Goal: Task Accomplishment & Management: Complete application form

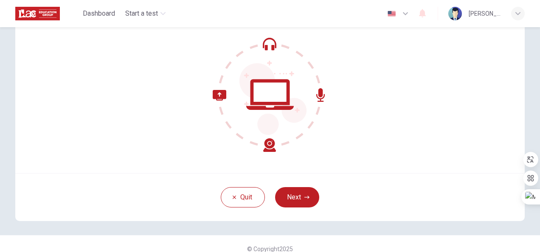
scroll to position [75, 0]
click at [305, 195] on icon "button" at bounding box center [306, 196] width 5 height 5
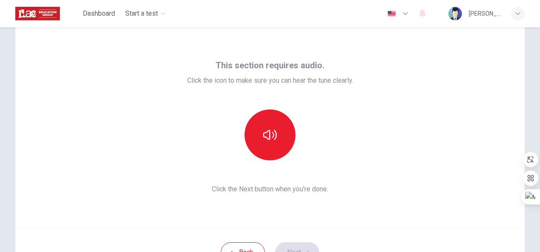
scroll to position [19, 0]
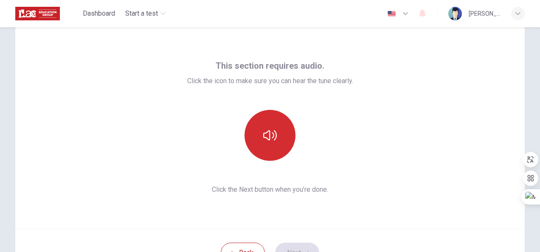
click at [279, 124] on button "button" at bounding box center [269, 135] width 51 height 51
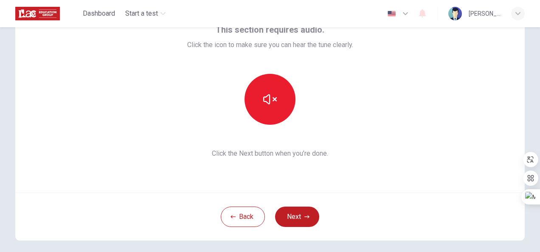
scroll to position [56, 0]
click at [298, 217] on button "Next" at bounding box center [297, 216] width 44 height 20
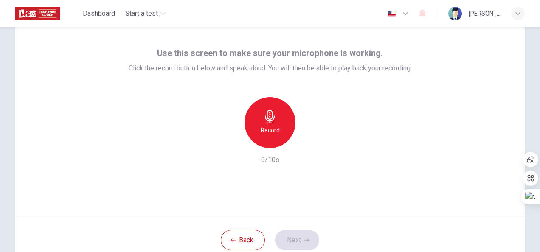
scroll to position [9, 0]
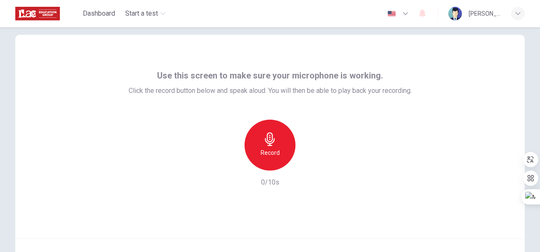
click at [278, 144] on div "Record" at bounding box center [269, 145] width 51 height 51
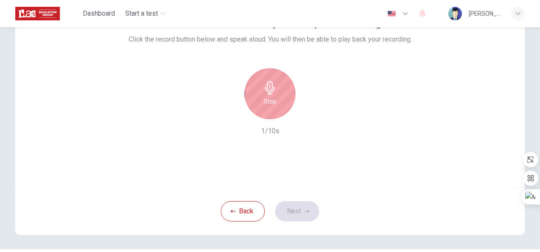
scroll to position [61, 0]
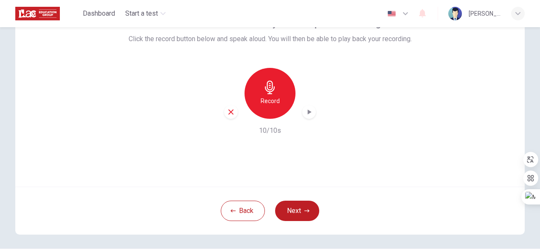
click at [305, 109] on icon "button" at bounding box center [309, 112] width 8 height 8
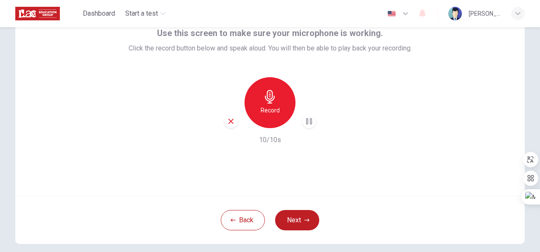
scroll to position [53, 0]
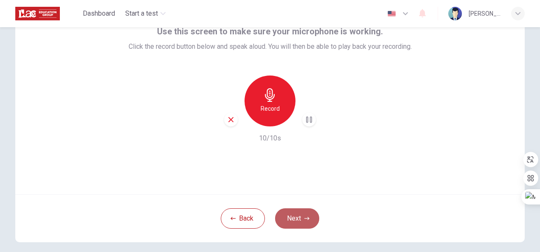
click at [308, 218] on button "Next" at bounding box center [297, 218] width 44 height 20
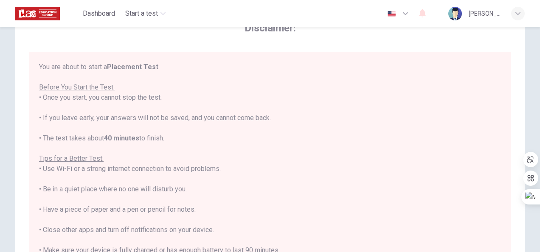
scroll to position [9, 0]
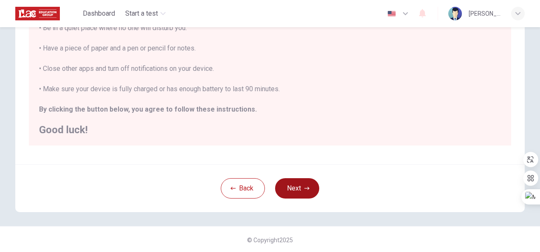
click at [301, 185] on button "Next" at bounding box center [297, 188] width 44 height 20
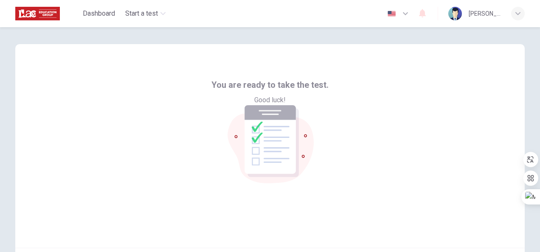
scroll to position [85, 0]
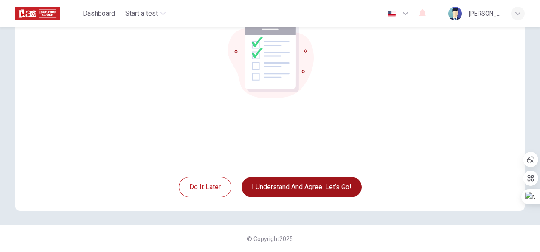
click at [305, 184] on button "I understand and agree. Let’s go!" at bounding box center [301, 187] width 120 height 20
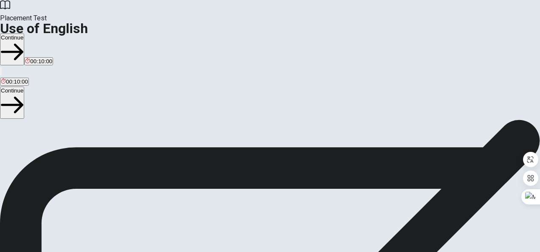
scroll to position [123, 0]
click at [24, 87] on button "Continue" at bounding box center [12, 103] width 24 height 32
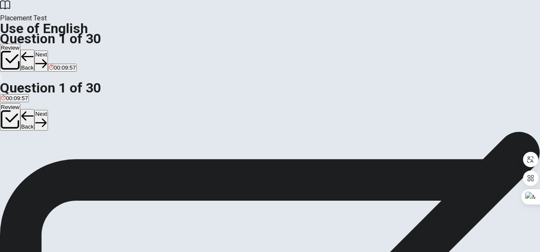
scroll to position [50, 0]
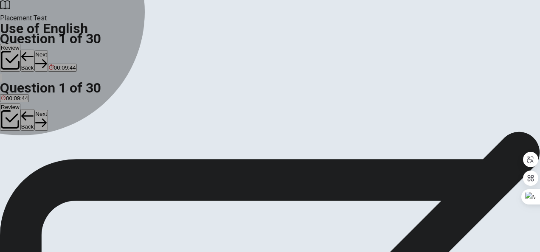
click at [21, 115] on span "sold" at bounding box center [16, 112] width 10 height 6
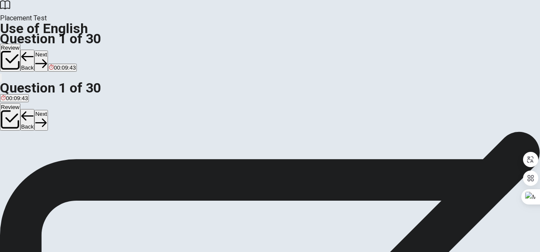
scroll to position [8, 0]
click at [48, 110] on button "Next" at bounding box center [40, 120] width 13 height 21
click at [20, 103] on button "Review" at bounding box center [10, 117] width 20 height 28
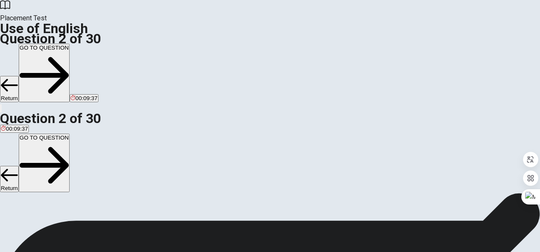
scroll to position [114, 0]
click at [19, 166] on button "Return" at bounding box center [9, 179] width 19 height 26
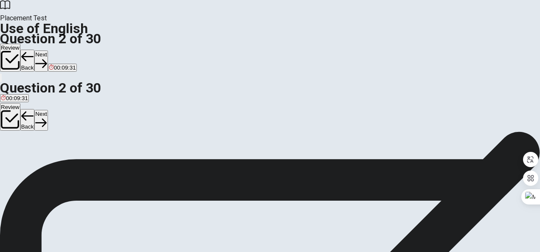
scroll to position [40, 0]
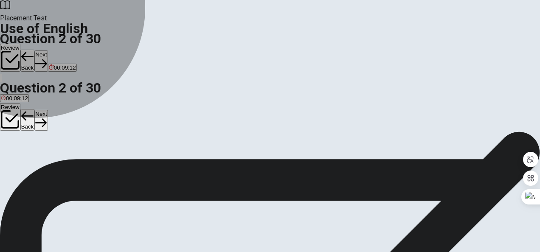
click at [47, 126] on span "could" at bounding box center [41, 122] width 14 height 6
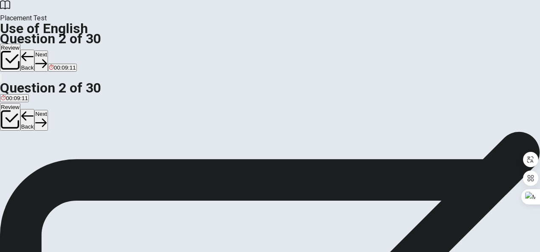
click at [48, 110] on button "Next" at bounding box center [40, 120] width 13 height 21
click at [70, 121] on span "have been" at bounding box center [56, 118] width 26 height 6
click at [48, 110] on button "Next" at bounding box center [40, 120] width 13 height 21
click at [64, 121] on span "were starting" at bounding box center [48, 118] width 32 height 6
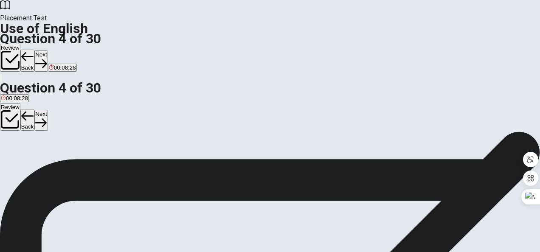
click at [48, 110] on button "Next" at bounding box center [40, 120] width 13 height 21
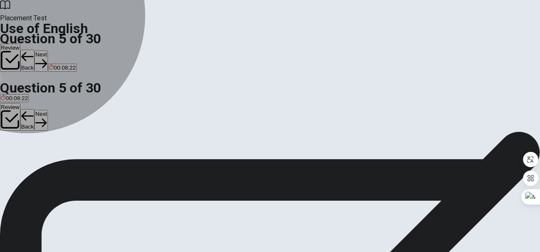
click at [25, 122] on button "B pool" at bounding box center [19, 115] width 12 height 14
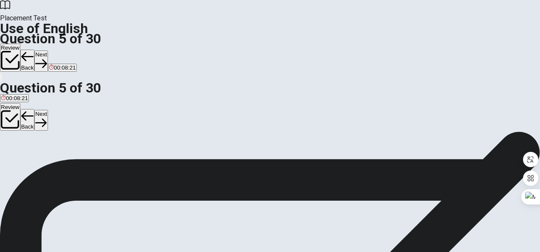
click at [47, 117] on icon "button" at bounding box center [40, 122] width 11 height 11
click at [16, 124] on button "A socks" at bounding box center [8, 116] width 16 height 14
click at [53, 124] on button "C rings" at bounding box center [46, 116] width 14 height 14
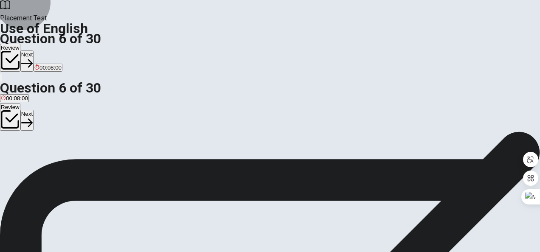
click at [34, 110] on button "Next" at bounding box center [26, 120] width 13 height 21
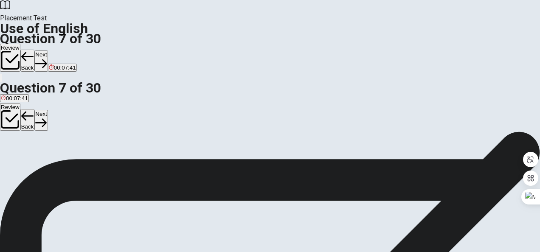
click at [12, 124] on button "A sofa" at bounding box center [6, 116] width 12 height 14
click at [48, 110] on button "Next" at bounding box center [40, 120] width 13 height 21
click at [61, 123] on span "firefighter" at bounding box center [49, 120] width 24 height 6
click at [79, 124] on button "D waiter" at bounding box center [70, 116] width 17 height 14
click at [48, 110] on button "Next" at bounding box center [40, 120] width 13 height 21
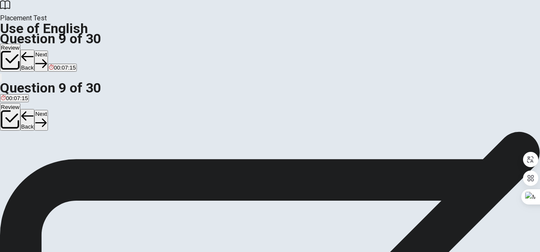
click at [31, 123] on span "A foot" at bounding box center [24, 120] width 14 height 6
click at [47, 124] on button "C Soap" at bounding box center [39, 116] width 15 height 14
click at [47, 117] on icon "button" at bounding box center [40, 122] width 11 height 11
click at [8, 124] on button "A go" at bounding box center [4, 116] width 8 height 14
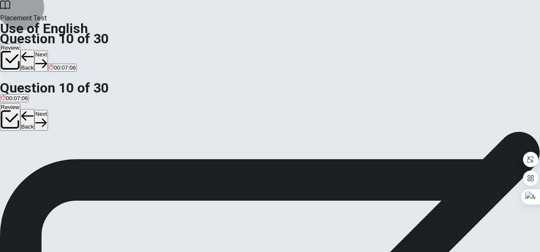
click at [48, 110] on button "Next" at bounding box center [40, 120] width 13 height 21
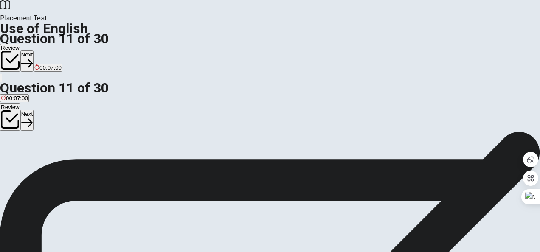
scroll to position [49, 0]
click at [13, 117] on span "in" at bounding box center [10, 113] width 4 height 6
click at [34, 110] on button "Next" at bounding box center [26, 120] width 13 height 21
click at [33, 118] on button "D at" at bounding box center [30, 110] width 6 height 14
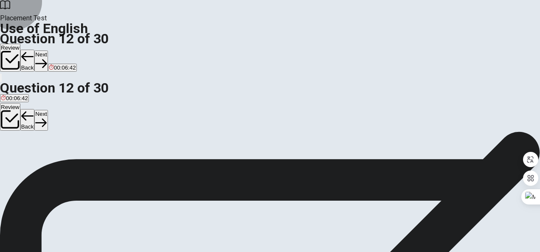
click at [48, 110] on button "Next" at bounding box center [40, 120] width 13 height 21
click at [21, 118] on button "A finished" at bounding box center [10, 110] width 21 height 14
click at [48, 110] on button "Next" at bounding box center [40, 120] width 13 height 21
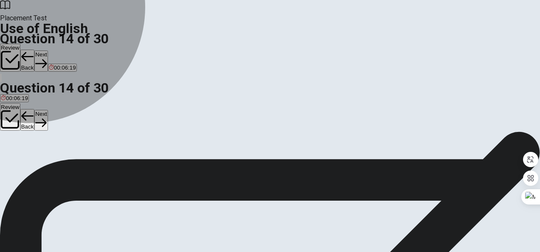
click at [39, 118] on button "D a" at bounding box center [36, 110] width 6 height 14
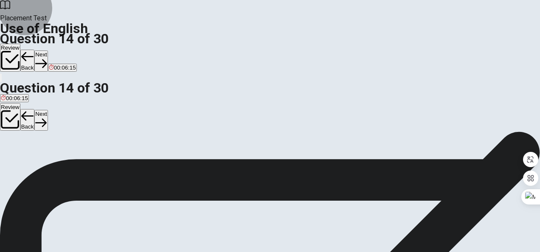
click at [47, 118] on icon "button" at bounding box center [40, 122] width 11 height 8
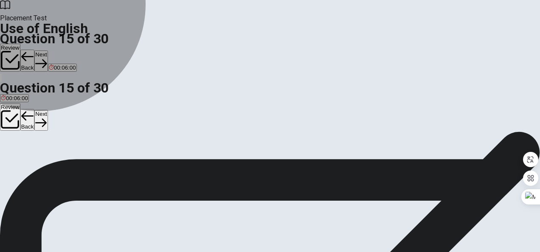
click at [45, 118] on button "B miss it" at bounding box center [37, 110] width 18 height 14
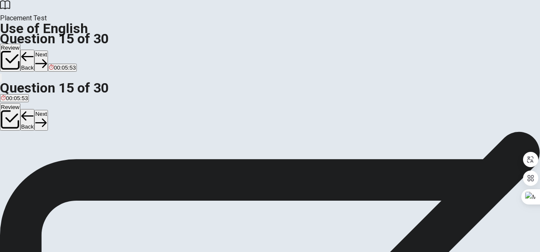
click at [88, 118] on button "D ignore it" at bounding box center [77, 110] width 22 height 14
click at [48, 110] on button "Next" at bounding box center [40, 120] width 13 height 21
click at [91, 110] on button "D a chance" at bounding box center [78, 103] width 25 height 14
click at [34, 110] on button "Next" at bounding box center [26, 120] width 13 height 21
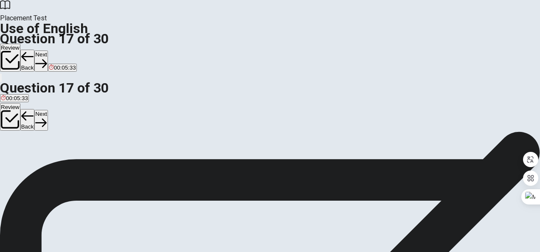
click at [64, 110] on button "D rough" at bounding box center [56, 103] width 16 height 14
click at [48, 110] on button "Next" at bounding box center [40, 120] width 13 height 21
click at [17, 109] on span "simple" at bounding box center [9, 106] width 17 height 6
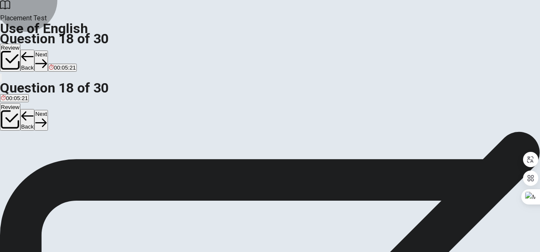
click at [48, 110] on button "Next" at bounding box center [40, 120] width 13 height 21
click at [87, 109] on span "examine carefully" at bounding box center [64, 106] width 44 height 6
click at [47, 117] on icon "button" at bounding box center [40, 122] width 11 height 11
click at [25, 110] on button "B Are" at bounding box center [20, 103] width 11 height 14
click at [47, 117] on icon "button" at bounding box center [40, 122] width 11 height 11
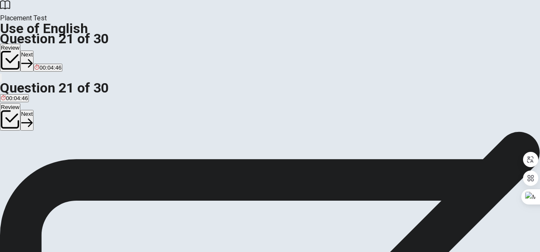
scroll to position [56, 0]
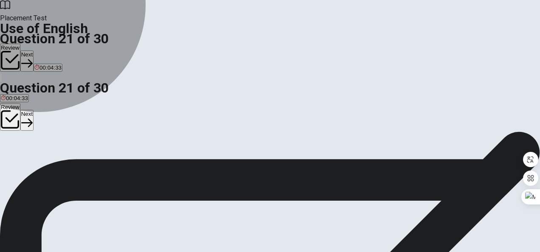
click at [14, 110] on button "A were" at bounding box center [7, 102] width 14 height 14
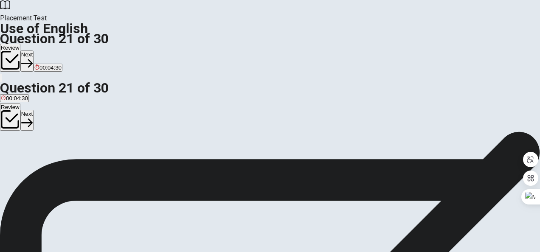
click at [33, 117] on icon "button" at bounding box center [26, 122] width 11 height 11
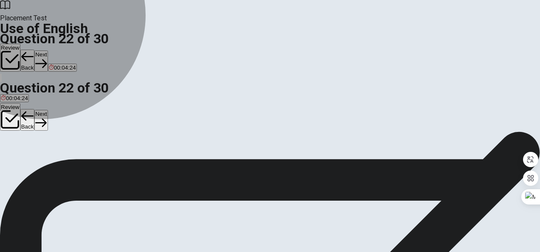
click at [63, 110] on button "C have been" at bounding box center [49, 102] width 28 height 14
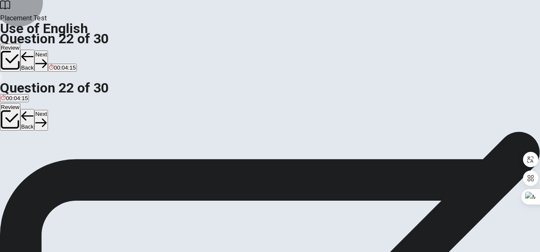
click at [48, 110] on button "Next" at bounding box center [40, 120] width 13 height 21
click at [32, 109] on span "the bus stop" at bounding box center [16, 106] width 31 height 6
click at [67, 109] on span "the bus stops" at bounding box center [51, 106] width 34 height 6
click at [47, 117] on icon "button" at bounding box center [40, 122] width 11 height 11
click at [25, 109] on span "built" at bounding box center [19, 106] width 10 height 6
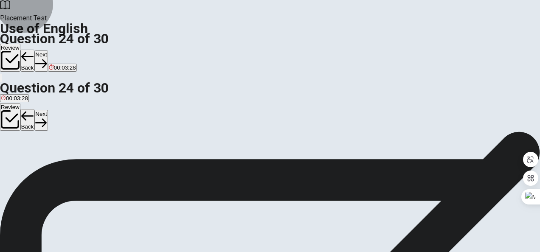
click at [48, 110] on button "Next" at bounding box center [40, 120] width 13 height 21
click at [16, 110] on button "A brand" at bounding box center [8, 102] width 16 height 14
click at [48, 110] on button "Next" at bounding box center [40, 120] width 13 height 21
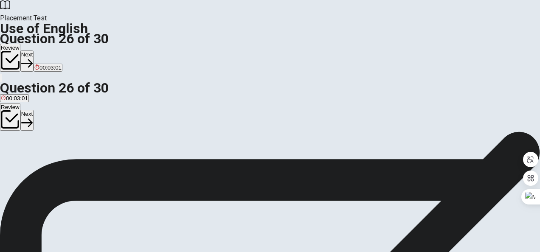
scroll to position [64, 0]
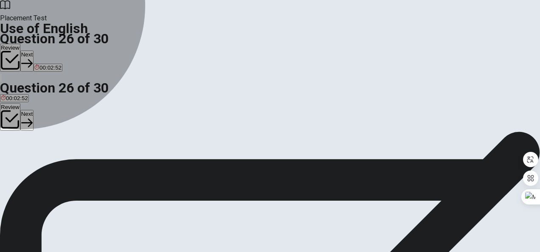
click at [21, 103] on span "memory" at bounding box center [11, 99] width 20 height 6
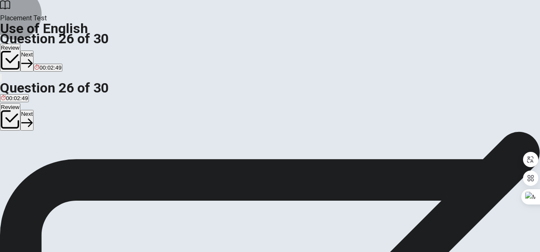
click at [34, 110] on button "Next" at bounding box center [26, 120] width 13 height 21
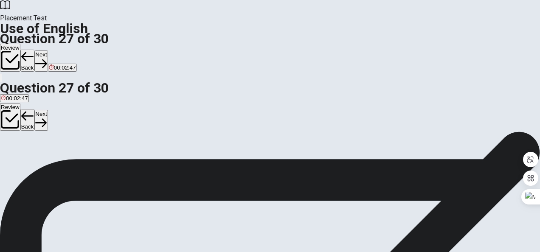
scroll to position [50, 0]
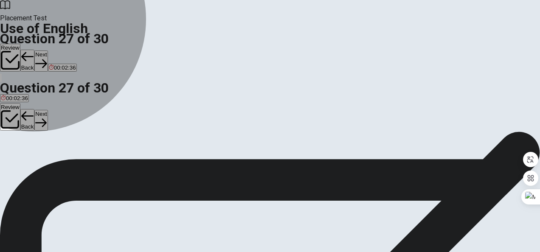
click at [69, 116] on button "D hardworking" at bounding box center [52, 108] width 33 height 14
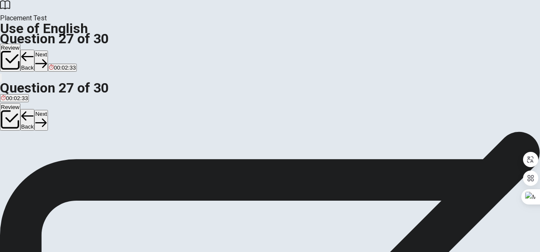
click at [48, 110] on button "Next" at bounding box center [40, 120] width 13 height 21
click at [234, 115] on span "to get ready for something" at bounding box center [201, 112] width 66 height 6
click at [48, 110] on button "Next" at bounding box center [40, 120] width 13 height 21
click at [33, 116] on button "B rude" at bounding box center [26, 108] width 13 height 14
click at [48, 110] on button "Next" at bounding box center [40, 120] width 13 height 21
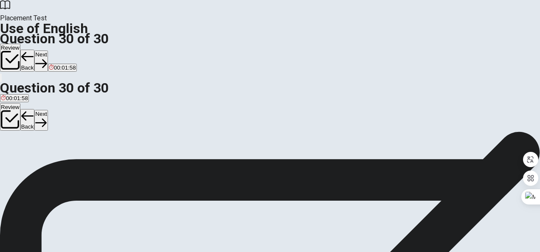
click at [28, 116] on button "B Would" at bounding box center [20, 108] width 18 height 14
click at [48, 110] on button "Next" at bounding box center [40, 120] width 13 height 21
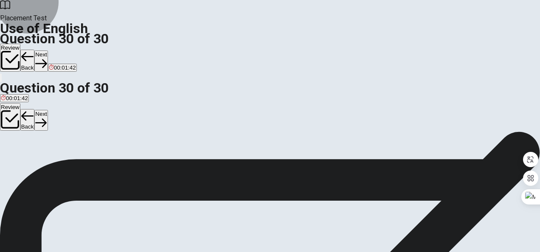
click at [20, 103] on button "Review" at bounding box center [10, 117] width 20 height 28
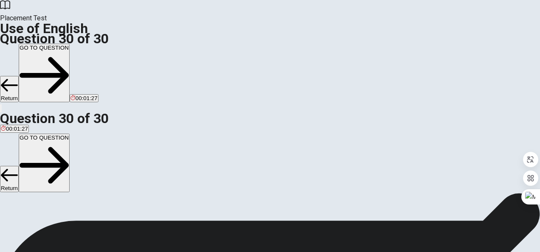
scroll to position [433, 0]
click at [70, 134] on button "GO TO QUESTION" at bounding box center [44, 163] width 51 height 59
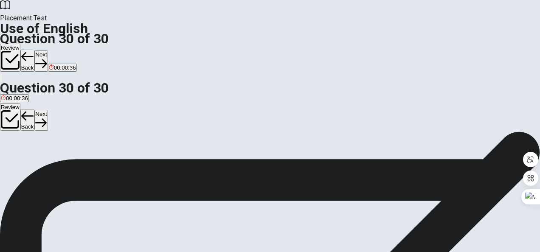
click at [20, 103] on button "Review" at bounding box center [10, 117] width 20 height 28
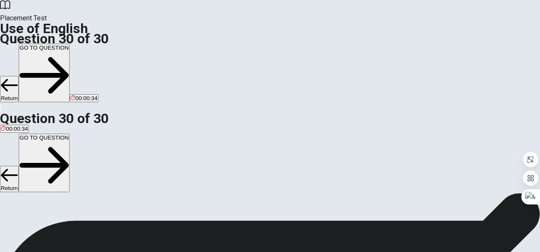
click at [70, 134] on button "GO TO QUESTION" at bounding box center [44, 163] width 51 height 59
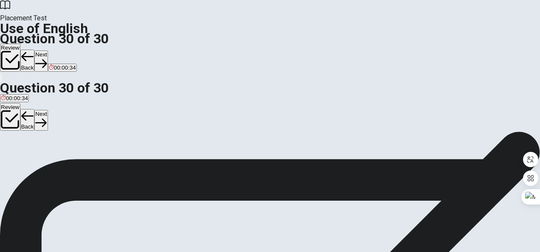
click at [48, 110] on button "Next" at bounding box center [40, 120] width 13 height 21
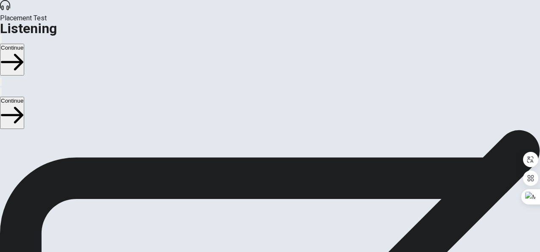
scroll to position [53, 0]
click at [24, 97] on button "Continue" at bounding box center [12, 113] width 24 height 32
click at [6, 122] on input "checkbox" at bounding box center [3, 125] width 6 height 6
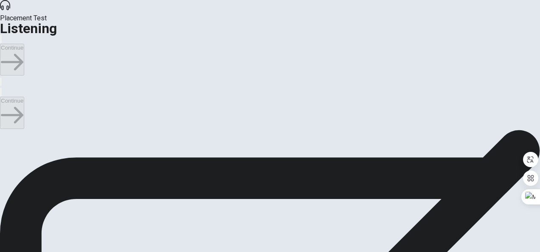
checkbox input "true"
type input "3"
click at [6, 122] on input "checkbox" at bounding box center [3, 125] width 6 height 6
checkbox input "false"
type input "24"
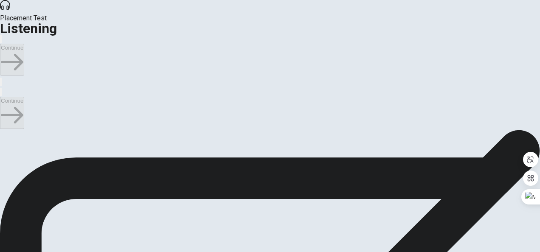
click at [6, 132] on input "checkbox" at bounding box center [3, 135] width 6 height 6
checkbox input "true"
type input "26"
click at [6, 132] on input "checkbox" at bounding box center [3, 135] width 6 height 6
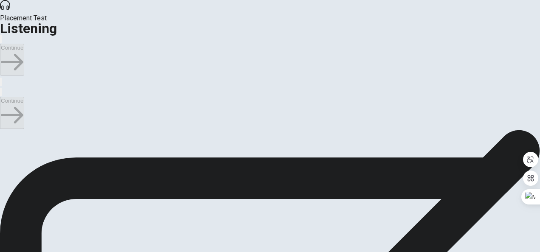
checkbox input "false"
type input "28"
click at [6, 92] on input "checkbox" at bounding box center [3, 95] width 6 height 6
checkbox input "true"
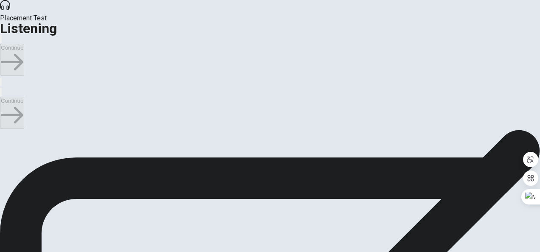
type input "29"
click at [6, 93] on input "checkbox" at bounding box center [3, 95] width 6 height 6
checkbox input "false"
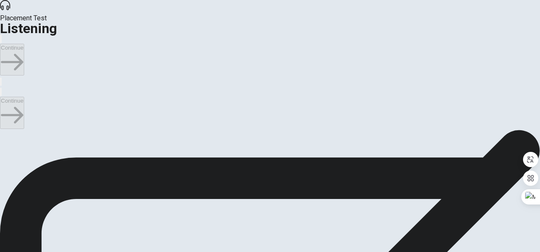
scroll to position [630, 0]
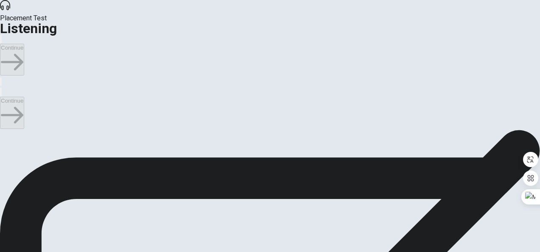
type input "37"
click at [6, 92] on input "checkbox" at bounding box center [3, 95] width 6 height 6
checkbox input "true"
type input "38"
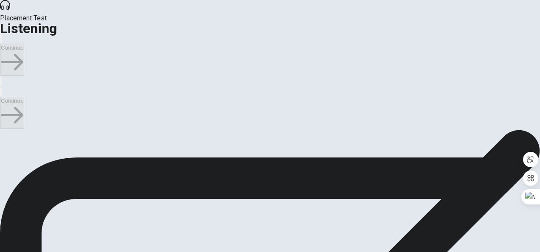
click at [6, 92] on input "checkbox" at bounding box center [3, 95] width 6 height 6
checkbox input "false"
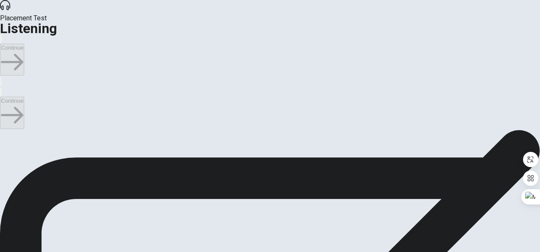
type input "48"
click at [6, 132] on input "checkbox" at bounding box center [3, 135] width 6 height 6
checkbox input "true"
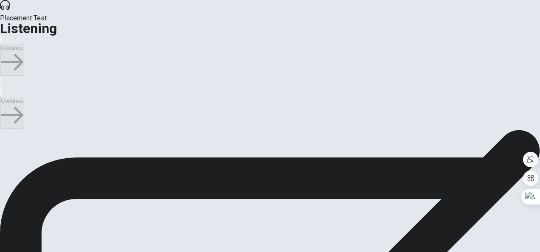
type input "50"
click at [6, 134] on input "checkbox" at bounding box center [3, 135] width 6 height 6
checkbox input "false"
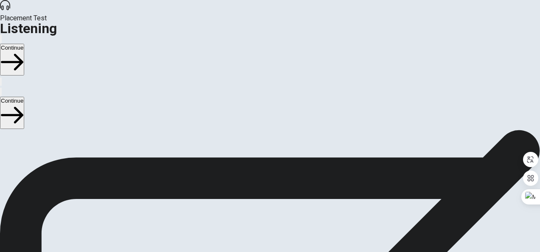
type input "56"
click at [6, 132] on input "checkbox" at bounding box center [3, 135] width 6 height 6
checkbox input "true"
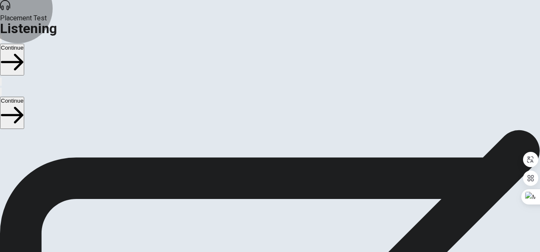
click at [24, 97] on button "Continue" at bounding box center [12, 113] width 24 height 32
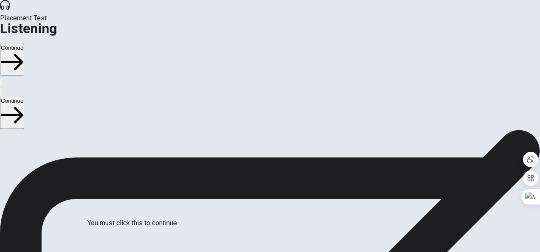
click at [416, 252] on div at bounding box center [270, 252] width 540 height 0
click at [447, 252] on div at bounding box center [270, 252] width 540 height 0
type input "60"
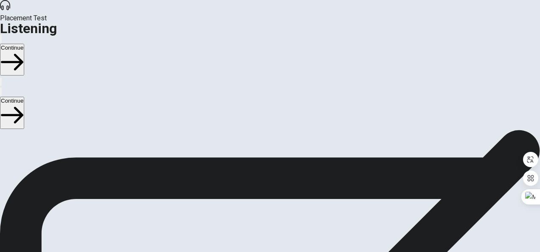
click at [6, 132] on input "checkbox" at bounding box center [3, 135] width 6 height 6
checkbox input "false"
click at [24, 97] on button "Continue" at bounding box center [12, 113] width 24 height 32
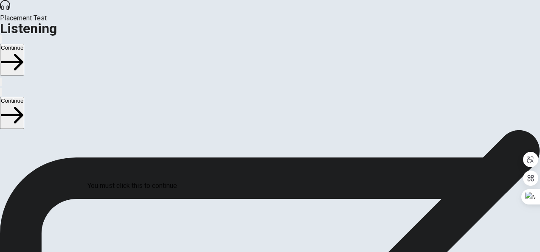
drag, startPoint x: 177, startPoint y: 193, endPoint x: 188, endPoint y: 194, distance: 10.2
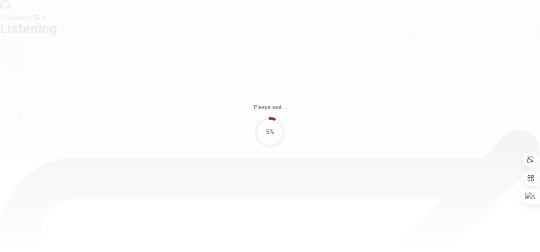
click at [418, 252] on div at bounding box center [270, 252] width 540 height 0
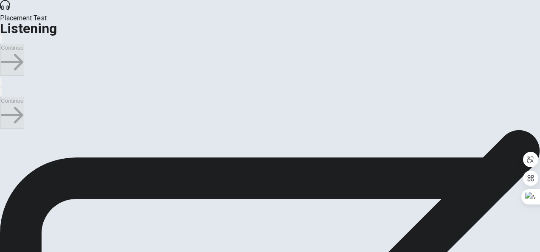
scroll to position [118, 0]
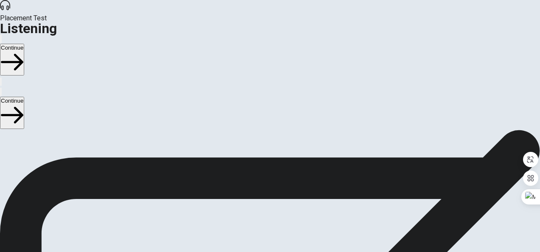
click at [24, 97] on button "Continue" at bounding box center [12, 113] width 24 height 32
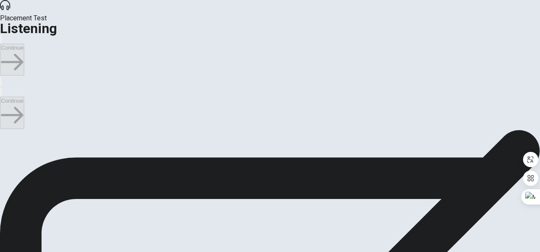
scroll to position [228, 0]
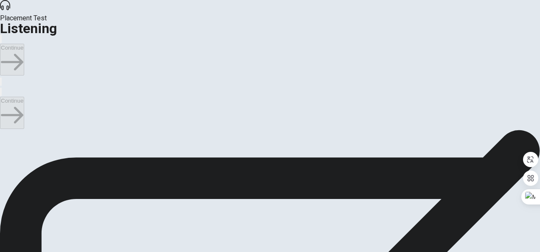
scroll to position [89, 0]
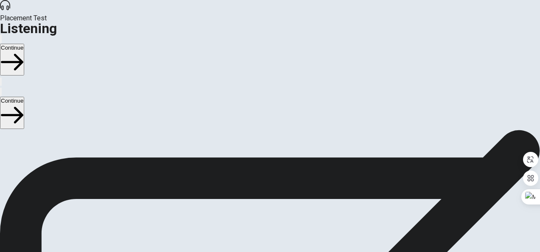
scroll to position [18, 0]
click at [24, 97] on button "Continue" at bounding box center [12, 113] width 24 height 32
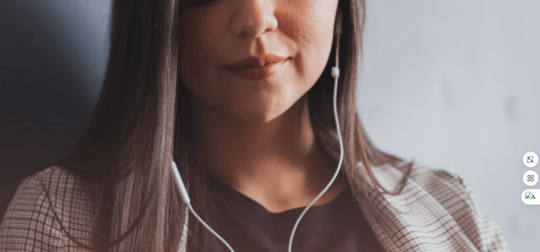
scroll to position [0, 0]
click at [23, 104] on icon "button" at bounding box center [12, 115] width 22 height 22
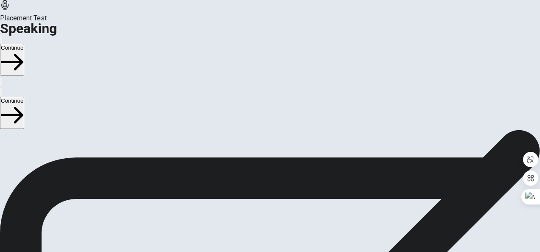
scroll to position [219, 0]
click at [261, 102] on button "Play Audio" at bounding box center [260, 98] width 2 height 8
click at [258, 100] on icon "Record Again" at bounding box center [258, 100] width 0 height 0
click at [276, 164] on div "Stop Recording" at bounding box center [270, 110] width 30 height 108
click at [260, 100] on icon "Play Audio" at bounding box center [260, 100] width 0 height 0
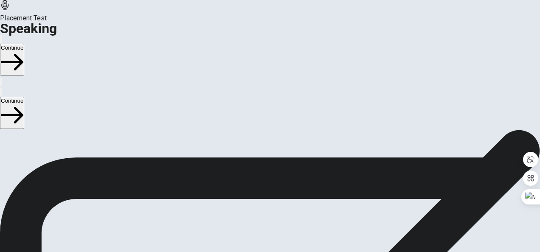
scroll to position [0, 0]
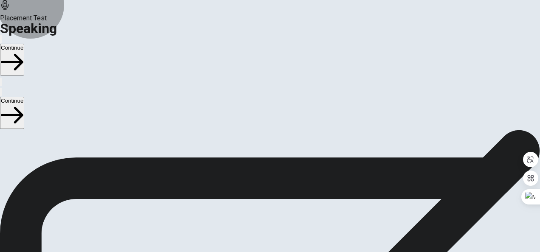
click at [24, 97] on button "Continue" at bounding box center [12, 113] width 24 height 32
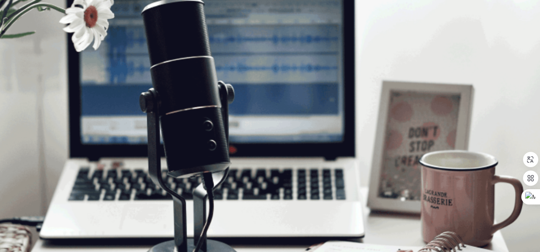
scroll to position [3, 0]
click at [24, 97] on button "Continue" at bounding box center [12, 113] width 24 height 32
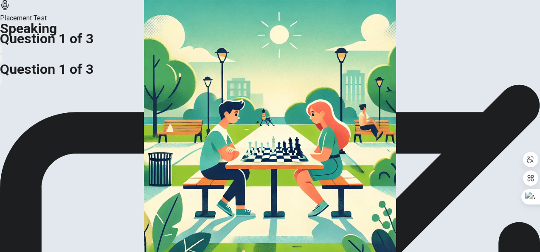
scroll to position [28, 0]
click at [278, 144] on img at bounding box center [270, 126] width 540 height 252
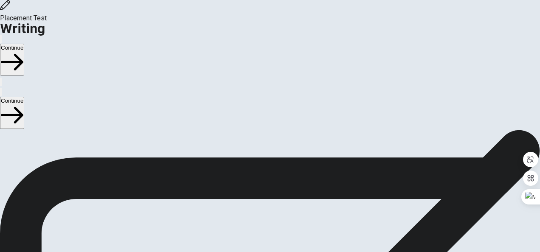
scroll to position [138, 0]
click at [24, 97] on button "Continue" at bounding box center [12, 113] width 24 height 32
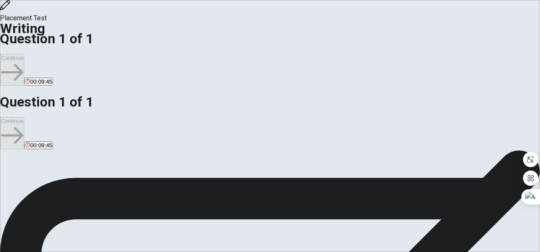
scroll to position [0, 0]
drag, startPoint x: 427, startPoint y: 197, endPoint x: 284, endPoint y: 125, distance: 159.8
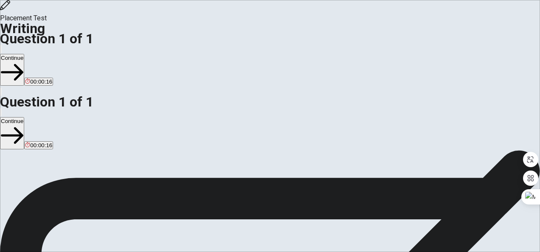
drag, startPoint x: 287, startPoint y: 134, endPoint x: 425, endPoint y: 200, distance: 152.6
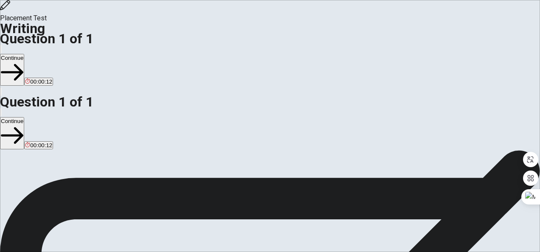
type textarea "My favorite memory is to go the [GEOGRAPHIC_DATA] with my family. The reason is…"
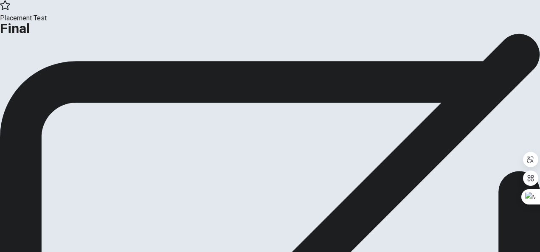
scroll to position [41, 0]
click at [34, 34] on button "Continue" at bounding box center [17, 28] width 34 height 11
